Goal: Communication & Community: Share content

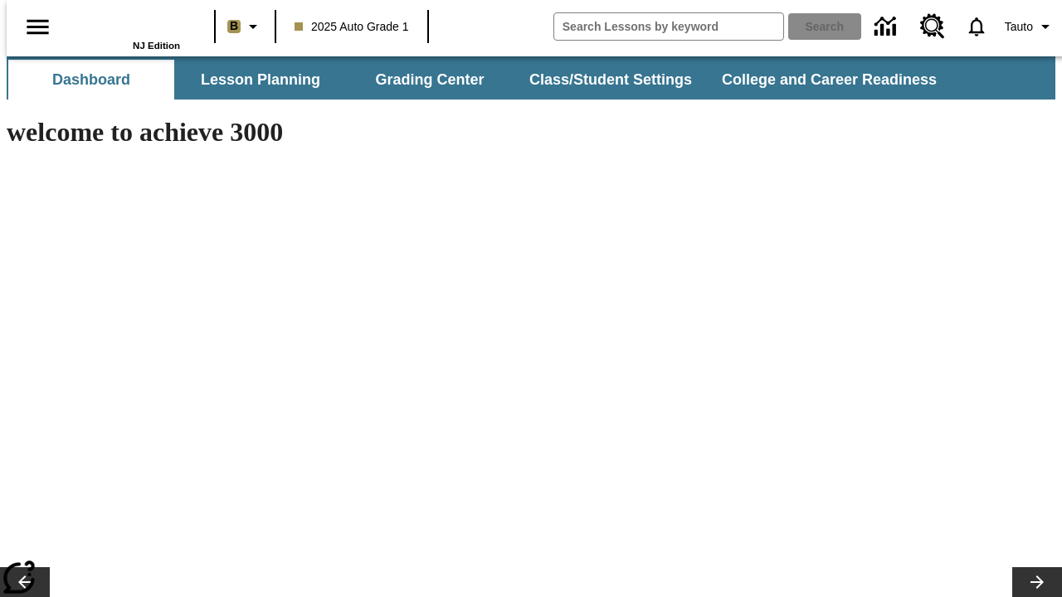
type input "-1"
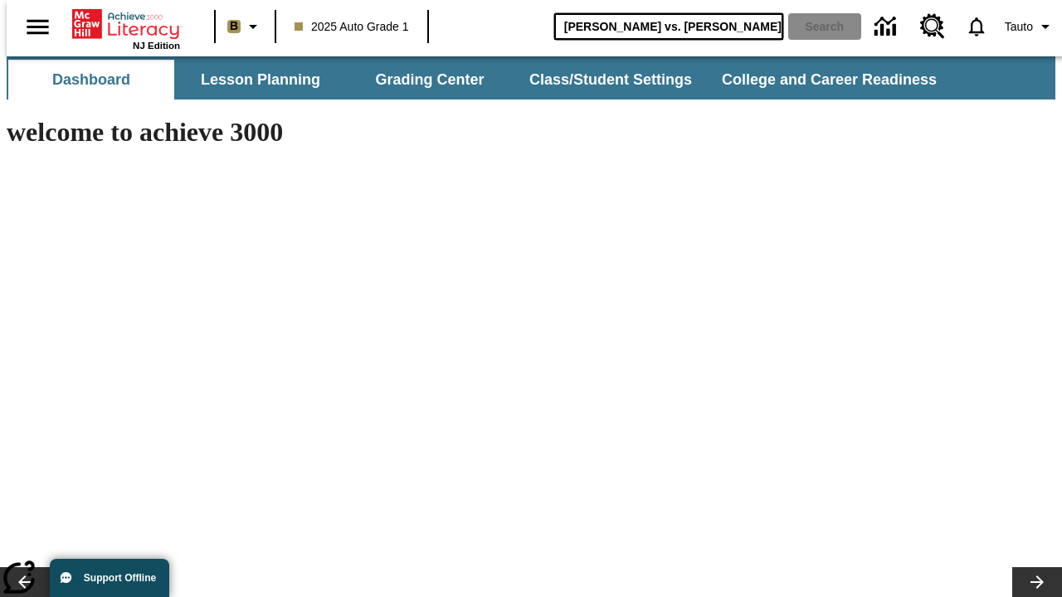
type input "[PERSON_NAME] vs. [PERSON_NAME]"
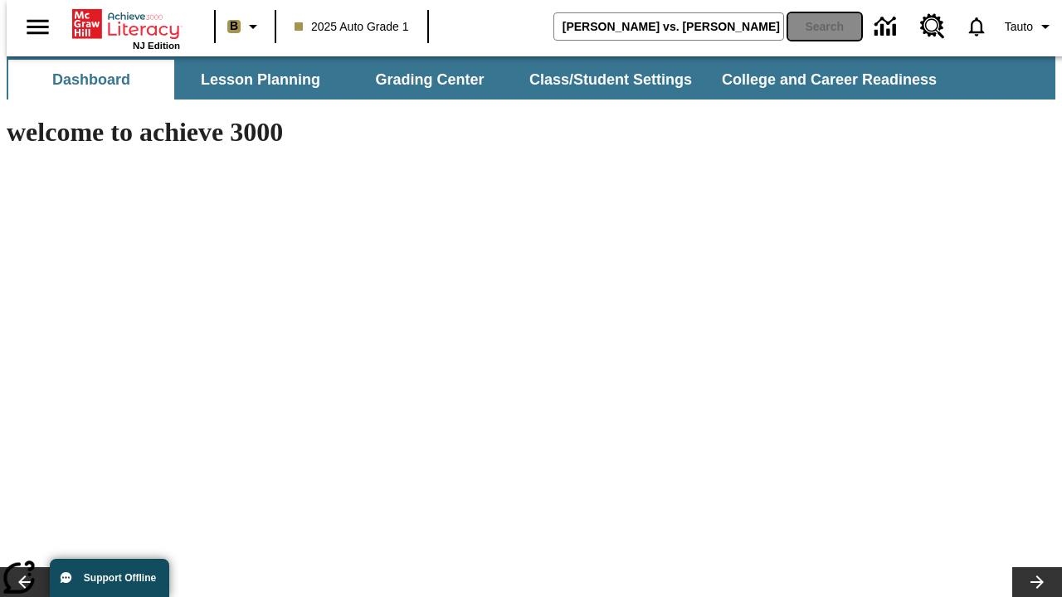
click at [815, 27] on button "Search" at bounding box center [824, 26] width 73 height 27
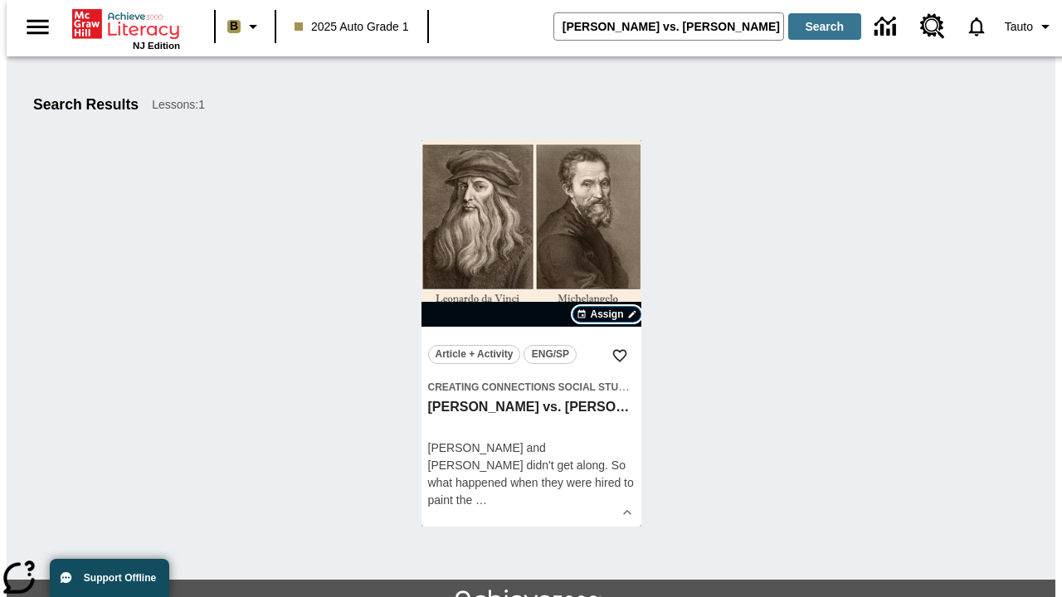
click at [607, 314] on span "Assign" at bounding box center [606, 314] width 33 height 15
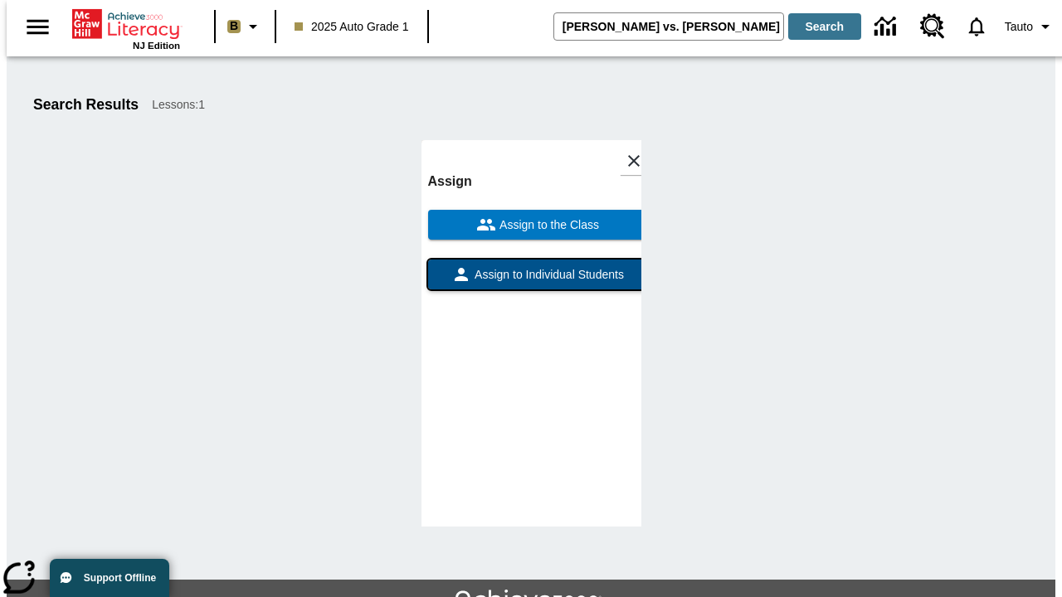
click at [531, 282] on span "Assign to Individual Students" at bounding box center [547, 274] width 153 height 17
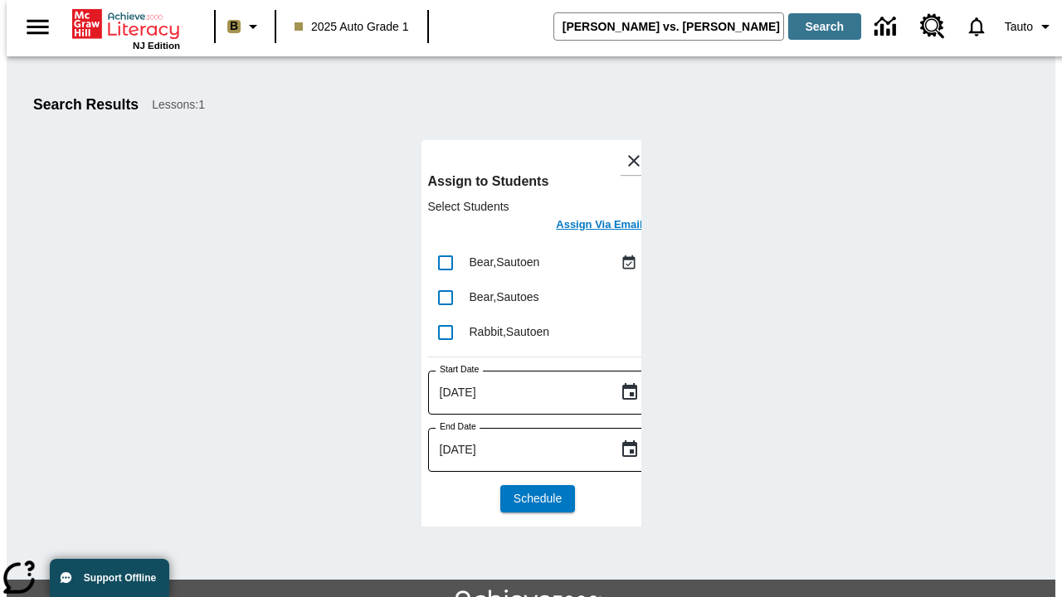
click at [587, 227] on h6 "Assign Via Email" at bounding box center [599, 225] width 86 height 19
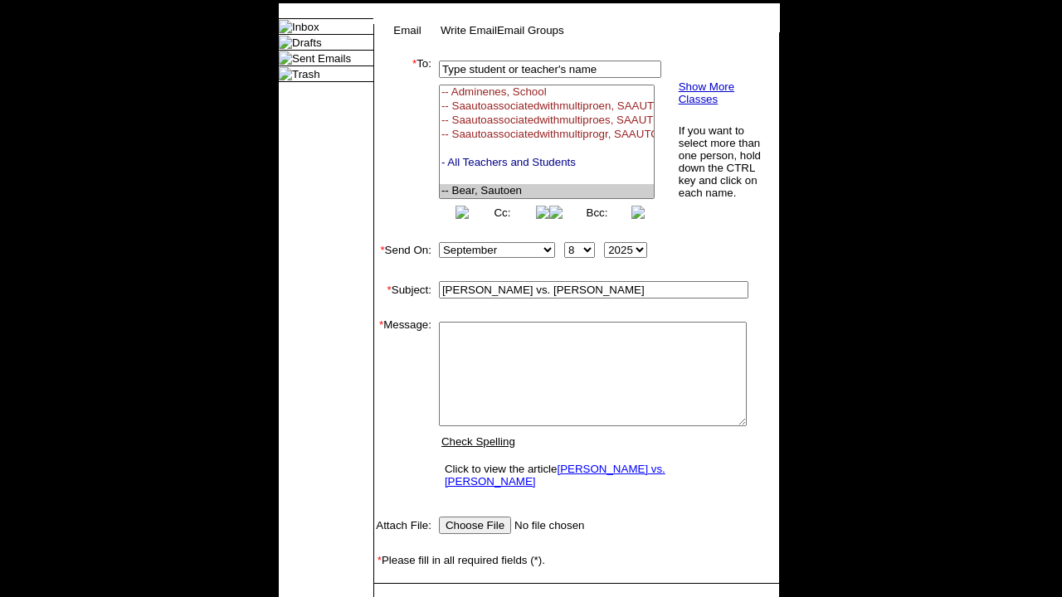
select select "U,22992008,1"
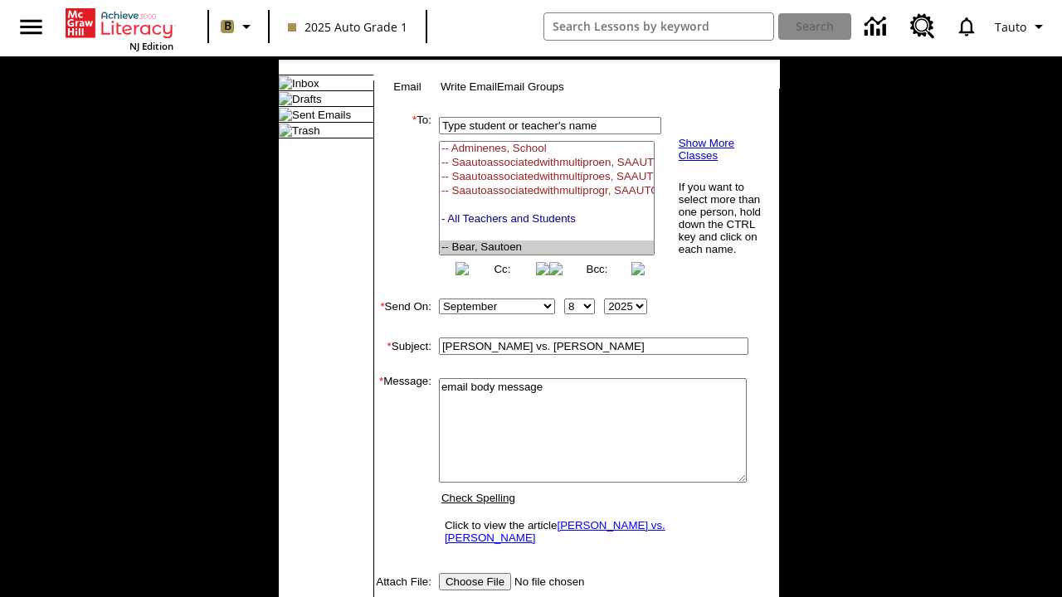
type textarea "email body message"
